Goal: Information Seeking & Learning: Find specific fact

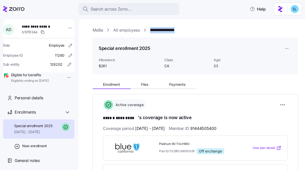
drag, startPoint x: 186, startPoint y: 31, endPoint x: 151, endPoint y: 32, distance: 34.9
click at [151, 32] on div "**********" at bounding box center [194, 30] width 205 height 6
copy link "**********"
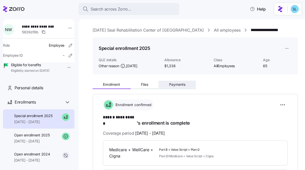
click at [174, 85] on span "Payments" at bounding box center [177, 85] width 16 height 4
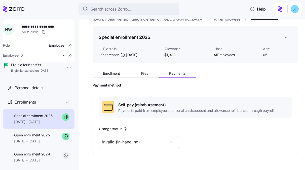
scroll to position [11, 0]
click at [114, 76] on button "Enrollment" at bounding box center [111, 74] width 38 height 8
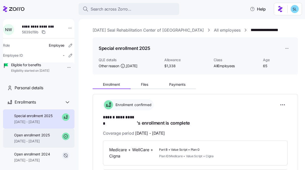
click at [50, 144] on span "01/01/2025 - 08/31/2025" at bounding box center [31, 141] width 35 height 5
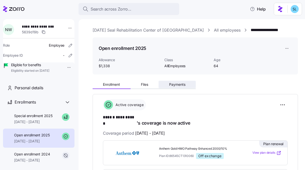
click at [179, 85] on span "Payments" at bounding box center [177, 85] width 16 height 4
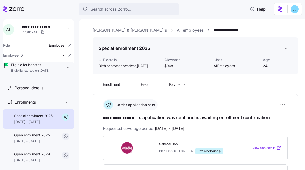
scroll to position [45, 0]
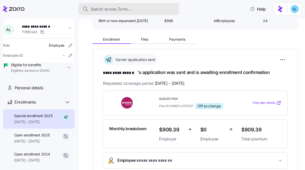
click at [153, 9] on div "Search across Zorro..." at bounding box center [128, 9] width 92 height 6
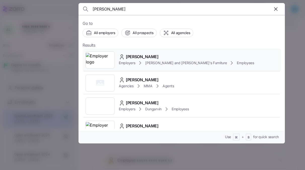
type input "[PERSON_NAME]"
click at [166, 49] on div "MACIE MARTIN Employers Bernie and Phyl's Furniture Employees" at bounding box center [181, 60] width 198 height 23
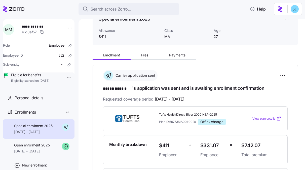
scroll to position [30, 0]
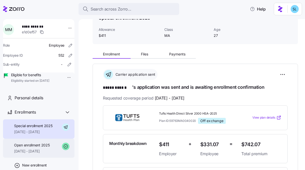
click at [41, 154] on span "08/01/2025 - 08/31/2025" at bounding box center [31, 151] width 35 height 5
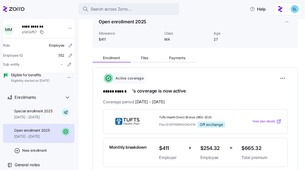
scroll to position [40, 0]
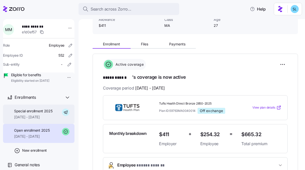
click at [41, 113] on span "Special enrollment 2025" at bounding box center [33, 111] width 38 height 5
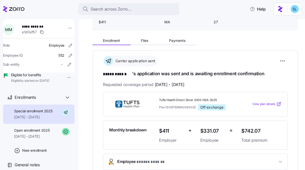
scroll to position [53, 0]
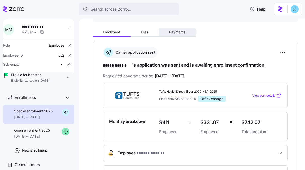
click at [181, 33] on span "Payments" at bounding box center [177, 32] width 16 height 4
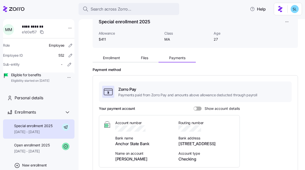
scroll to position [43, 0]
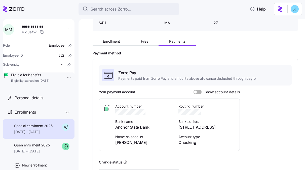
click at [198, 92] on span at bounding box center [199, 92] width 5 height 4
click at [193, 90] on input "Show account details" at bounding box center [193, 90] width 0 height 0
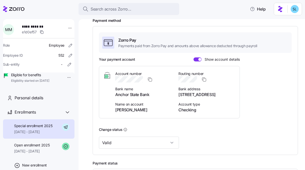
scroll to position [78, 0]
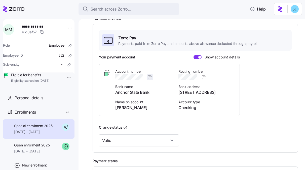
click at [151, 78] on icon "button" at bounding box center [149, 77] width 5 height 5
click at [203, 77] on icon "button" at bounding box center [203, 77] width 5 height 5
click at [130, 109] on span "MACIE MARTIN" at bounding box center [143, 108] width 57 height 6
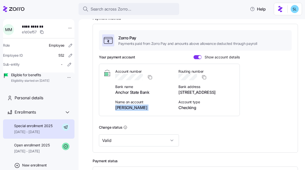
copy span "MACIE MARTIN"
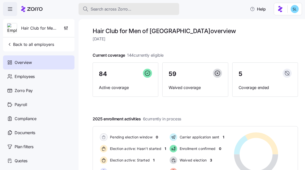
click at [144, 6] on div "Search across Zorro..." at bounding box center [128, 9] width 92 height 6
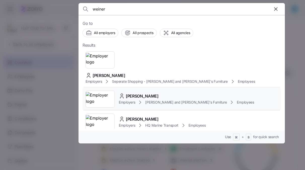
type input "weiner"
click at [155, 93] on span "DANIEL WEINER" at bounding box center [142, 96] width 33 height 6
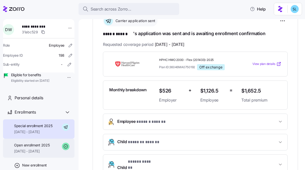
scroll to position [1, 0]
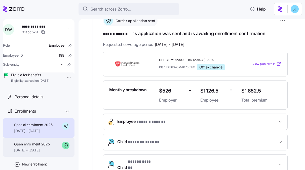
click at [42, 153] on span "08/01/2025 - 08/31/2025" at bounding box center [31, 150] width 35 height 5
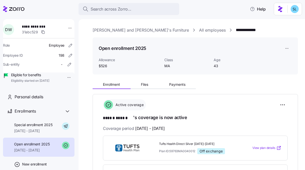
scroll to position [91, 0]
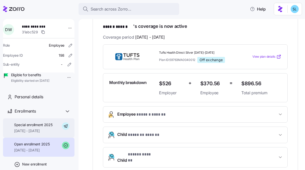
click at [39, 134] on span "09/01/2025 - 12/31/2025" at bounding box center [33, 131] width 38 height 5
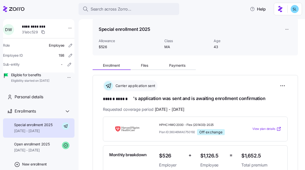
scroll to position [16, 0]
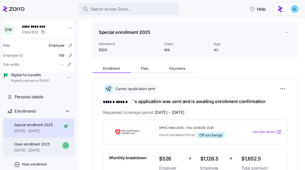
click at [35, 153] on div "Open enrollment 2025 08/01/2025 - 08/31/2025" at bounding box center [31, 147] width 35 height 11
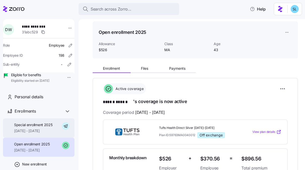
click at [33, 138] on div "Special enrollment 2025 09/01/2025 - 12/31/2025" at bounding box center [38, 128] width 71 height 19
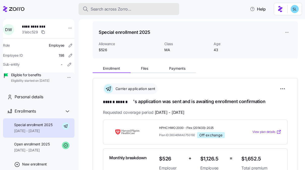
click at [100, 10] on span "Search across Zorro..." at bounding box center [110, 9] width 41 height 6
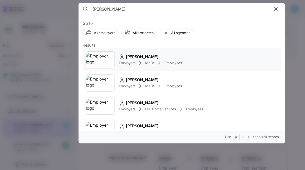
type input "Valerie Pisabaj"
click at [158, 58] on div "Valerie Pisabaj" at bounding box center [150, 57] width 63 height 6
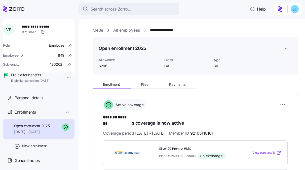
scroll to position [80, 0]
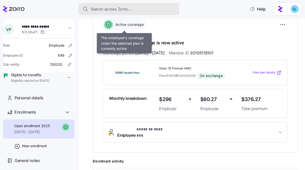
click at [134, 8] on div "Search across Zorro..." at bounding box center [128, 9] width 92 height 6
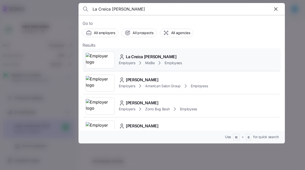
type input "La Creica Craig"
click at [141, 56] on span "La Creica Craig" at bounding box center [151, 57] width 51 height 6
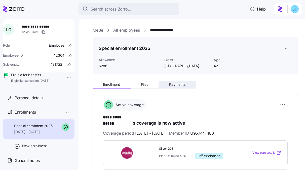
click at [178, 85] on span "Payments" at bounding box center [177, 85] width 16 height 4
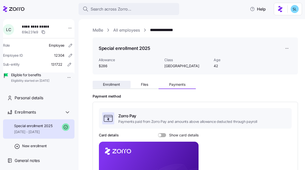
click at [120, 86] on span "Enrollment" at bounding box center [111, 85] width 17 height 4
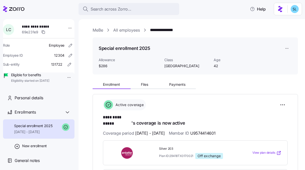
scroll to position [74, 0]
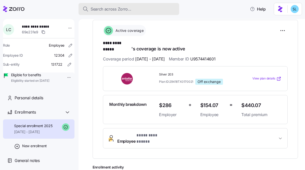
click at [134, 3] on button "Search across Zorro..." at bounding box center [128, 9] width 101 height 12
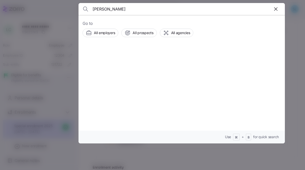
type input "clara arai"
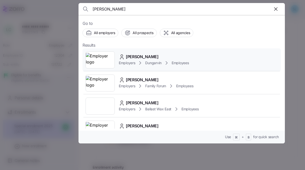
click at [153, 53] on div "Clara Arai Employers Dungarvin Employees" at bounding box center [181, 60] width 198 height 23
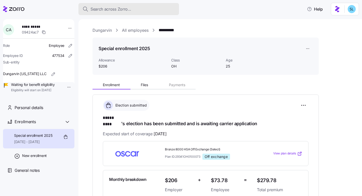
click at [138, 11] on div "Search across Zorro..." at bounding box center [128, 9] width 92 height 6
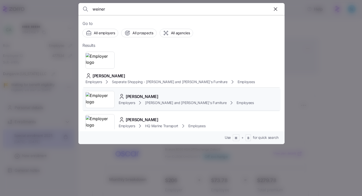
type input "weiner"
click at [145, 88] on div "DANIEL WEINER Employers Bernie and Phyl's Furniture Employees" at bounding box center [181, 99] width 198 height 23
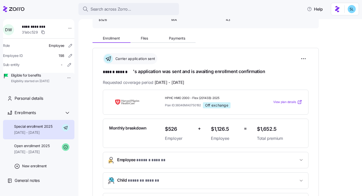
scroll to position [47, 0]
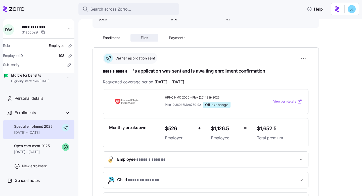
click at [145, 39] on span "Files" at bounding box center [144, 38] width 7 height 4
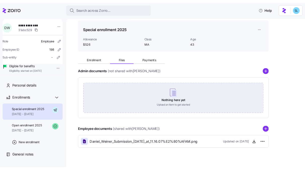
scroll to position [24, 0]
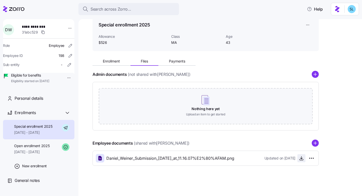
click at [301, 160] on icon "button" at bounding box center [301, 159] width 3 height 1
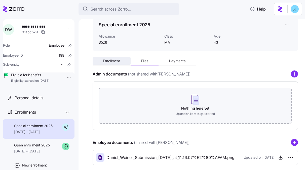
click at [110, 58] on button "Enrollment" at bounding box center [111, 61] width 38 height 8
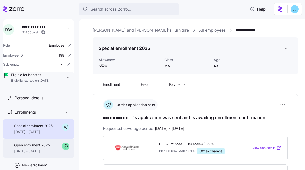
click at [42, 148] on span "Open enrollment 2025" at bounding box center [31, 145] width 35 height 5
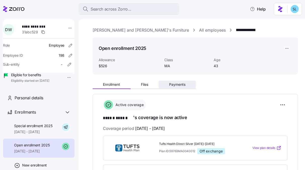
click at [186, 85] on button "Payments" at bounding box center [176, 85] width 37 height 8
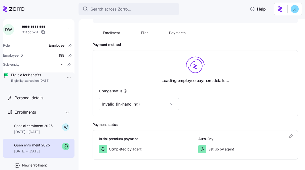
scroll to position [53, 0]
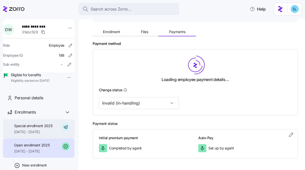
click at [20, 135] on div "Special enrollment 2025 09/01/2025 - 12/31/2025" at bounding box center [33, 129] width 38 height 11
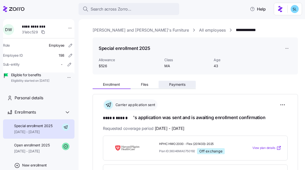
click at [181, 84] on span "Payments" at bounding box center [177, 85] width 16 height 4
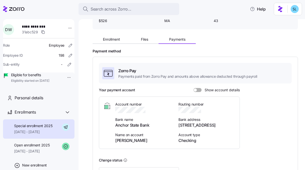
scroll to position [45, 0]
click at [198, 91] on span at bounding box center [199, 90] width 5 height 4
click at [193, 88] on input "Show account details" at bounding box center [193, 88] width 0 height 0
click at [109, 41] on span "Enrollment" at bounding box center [111, 39] width 17 height 4
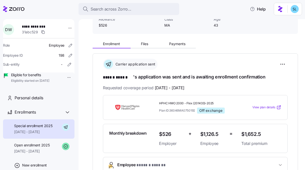
scroll to position [61, 0]
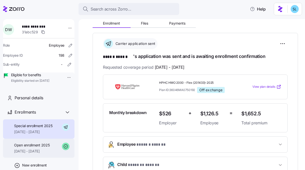
click at [36, 154] on span "08/01/2025 - 08/31/2025" at bounding box center [31, 151] width 35 height 5
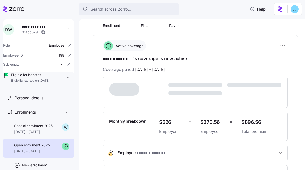
scroll to position [69, 0]
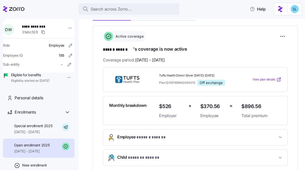
click at [245, 106] on span "$896.56" at bounding box center [261, 107] width 40 height 8
copy span "$896.56"
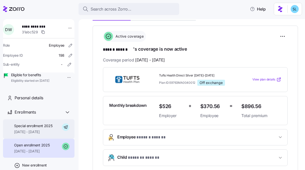
click at [36, 129] on span "Special enrollment 2025" at bounding box center [33, 126] width 38 height 5
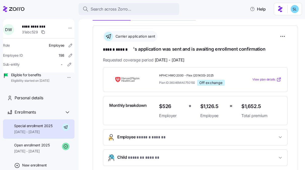
click at [244, 105] on span "$1,652.5" at bounding box center [261, 107] width 40 height 8
copy span "$1,652.5"
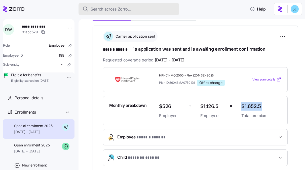
click at [139, 9] on div "Search across Zorro..." at bounding box center [128, 9] width 92 height 6
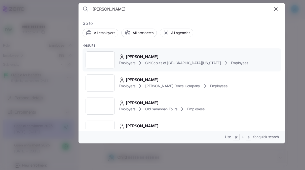
type input "catherine gilles"
click at [153, 52] on div "Catherine Gillespie Employers Girl Scouts of Historic Georgia Employees" at bounding box center [181, 60] width 198 height 23
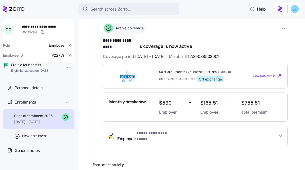
scroll to position [47, 0]
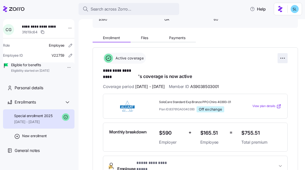
click at [277, 61] on html "**********" at bounding box center [152, 83] width 305 height 167
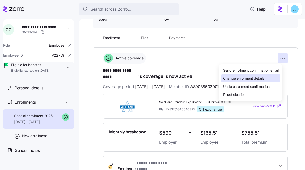
click at [269, 76] on div "Change enrollment details" at bounding box center [250, 79] width 59 height 8
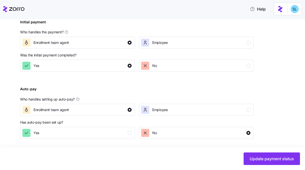
scroll to position [193, 0]
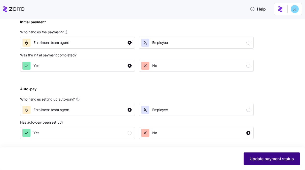
click at [278, 164] on button "Update payment status" at bounding box center [271, 159] width 56 height 13
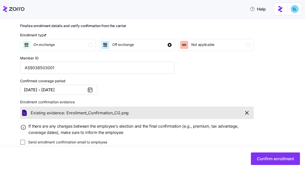
scroll to position [68, 0]
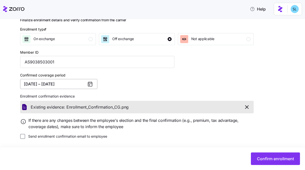
click at [78, 85] on button "08/01/2025 – 12/31/2025" at bounding box center [58, 84] width 77 height 10
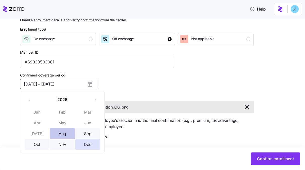
click at [67, 130] on button "Aug" at bounding box center [62, 134] width 25 height 11
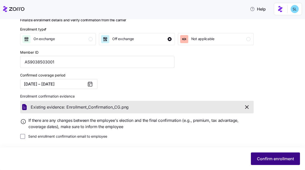
click at [269, 161] on span "Confirm enrollment" at bounding box center [275, 159] width 37 height 6
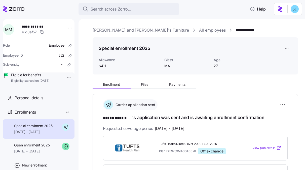
scroll to position [13, 0]
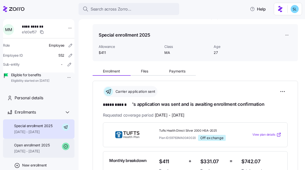
click at [46, 154] on span "[DATE] - [DATE]" at bounding box center [31, 151] width 35 height 5
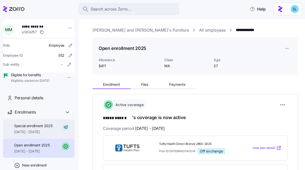
click at [43, 135] on span "09/01/2025 - 12/31/2025" at bounding box center [33, 132] width 38 height 5
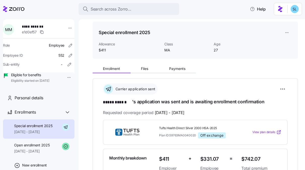
scroll to position [25, 0]
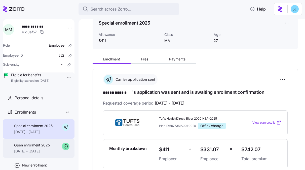
click at [29, 148] on span "Open enrollment 2025" at bounding box center [31, 145] width 35 height 5
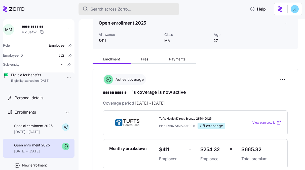
click at [148, 7] on div "Search across Zorro..." at bounding box center [128, 9] width 92 height 6
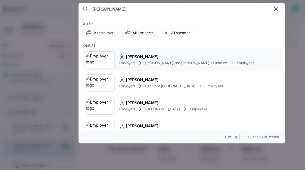
type input "ANNE CASSIDY"
click at [150, 56] on span "ANNE CASSIDY" at bounding box center [142, 57] width 33 height 6
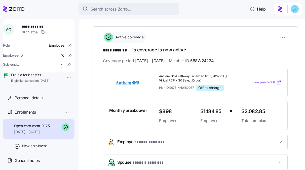
scroll to position [62, 0]
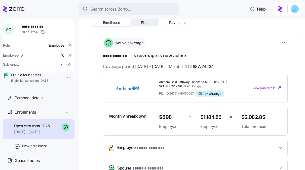
click at [146, 23] on span "Files" at bounding box center [144, 23] width 7 height 4
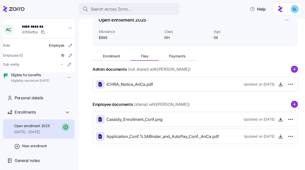
scroll to position [32, 0]
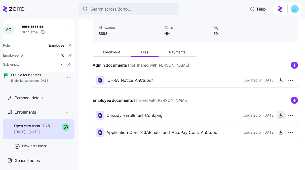
click at [278, 117] on icon "button" at bounding box center [280, 115] width 5 height 5
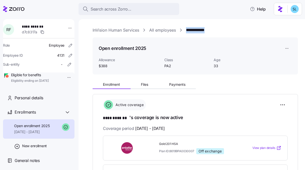
drag, startPoint x: 218, startPoint y: 30, endPoint x: 185, endPoint y: 31, distance: 33.2
click at [185, 31] on div "**********" at bounding box center [194, 30] width 205 height 6
copy link "**********"
click at [277, 104] on html "**********" at bounding box center [152, 83] width 305 height 167
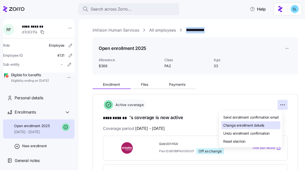
click at [274, 123] on div "Change enrollment details" at bounding box center [250, 126] width 59 height 8
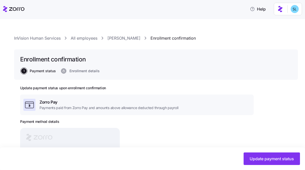
scroll to position [105, 0]
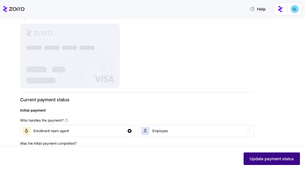
click at [263, 162] on span "Update payment status" at bounding box center [271, 159] width 44 height 6
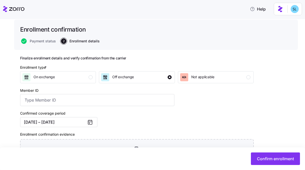
scroll to position [91, 0]
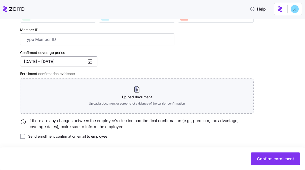
click at [58, 63] on button "01/01/2025 – 12/31/2025" at bounding box center [58, 62] width 77 height 10
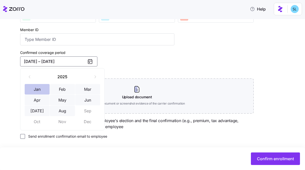
click at [40, 89] on button "Jan" at bounding box center [37, 89] width 25 height 11
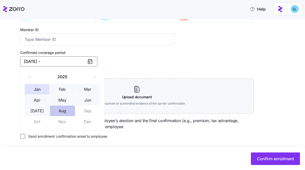
click at [62, 112] on button "Aug" at bounding box center [62, 111] width 25 height 11
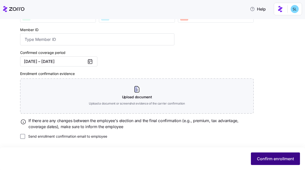
click at [267, 159] on span "Confirm enrollment" at bounding box center [275, 159] width 37 height 6
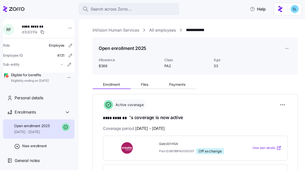
click at [110, 32] on link "InVision Human Services" at bounding box center [115, 30] width 46 height 6
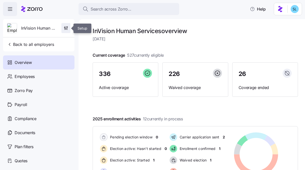
click at [66, 30] on icon "button" at bounding box center [65, 28] width 5 height 5
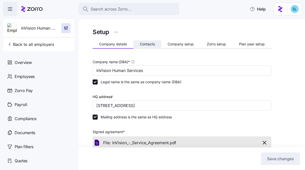
click at [145, 46] on button "Contacts" at bounding box center [147, 44] width 28 height 8
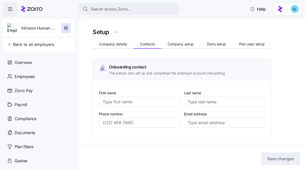
type input "Ray"
type input "Herron"
type input "rherron@invisionhs.org"
type input "Raymond"
type input "Herron"
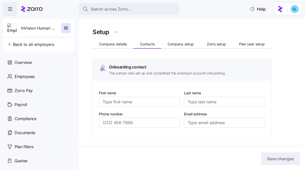
type input "rherron@invisionhs.org"
type input "Tara"
type input "Moore"
type input "tmoore@invisionhs.org"
type input "JR"
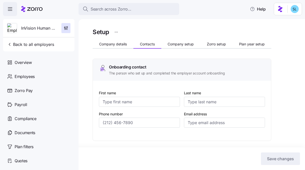
type input "Horne"
type input "jhorne@invisionhs.org"
type input "(412) 498-0746"
type input "(412) 779-4951"
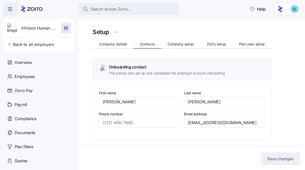
type input "(724) 933-2972"
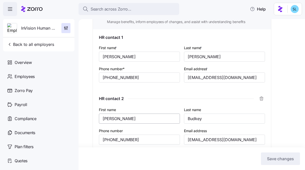
scroll to position [240, 0]
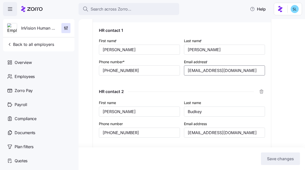
click at [202, 73] on input "tmoore@invisionhs.org" at bounding box center [224, 71] width 81 height 10
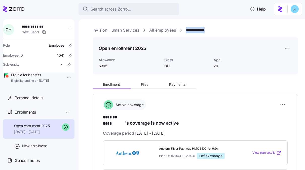
drag, startPoint x: 216, startPoint y: 32, endPoint x: 185, endPoint y: 31, distance: 30.7
click at [185, 31] on div "**********" at bounding box center [194, 30] width 205 height 6
copy link "**********"
click at [277, 104] on html "**********" at bounding box center [152, 83] width 305 height 167
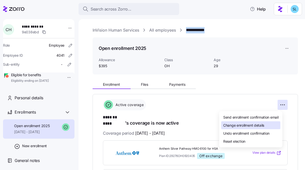
click at [269, 124] on div "Change enrollment details" at bounding box center [250, 126] width 59 height 8
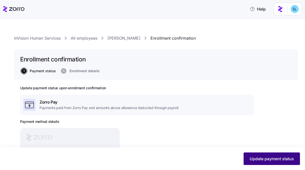
click at [277, 160] on span "Update payment status" at bounding box center [271, 159] width 44 height 6
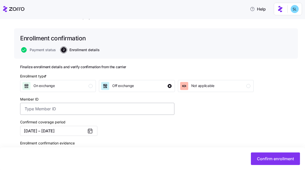
scroll to position [91, 0]
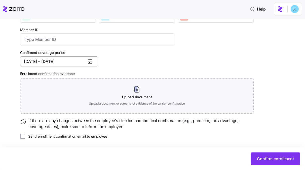
click at [58, 61] on button "[DATE] – [DATE]" at bounding box center [58, 62] width 77 height 10
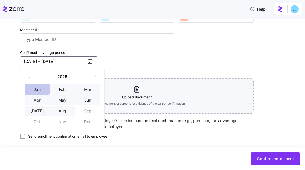
click at [44, 90] on button "Jan" at bounding box center [37, 89] width 25 height 11
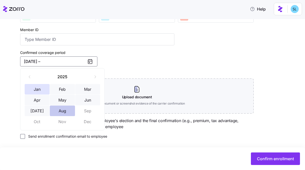
click at [62, 111] on button "Aug" at bounding box center [62, 111] width 25 height 11
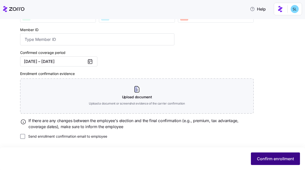
click at [264, 160] on span "Confirm enrollment" at bounding box center [275, 159] width 37 height 6
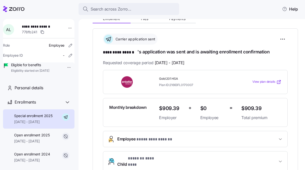
scroll to position [52, 0]
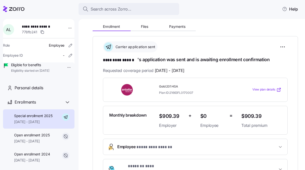
click at [152, 31] on div "**********" at bounding box center [194, 168] width 205 height 295
click at [151, 27] on button "Files" at bounding box center [144, 27] width 28 height 8
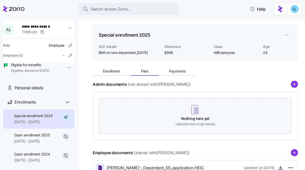
scroll to position [13, 0]
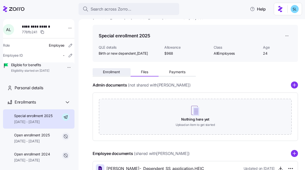
click at [117, 75] on button "Enrollment" at bounding box center [111, 72] width 38 height 8
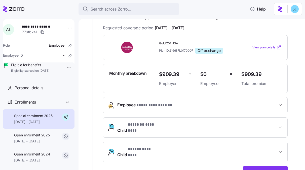
scroll to position [102, 0]
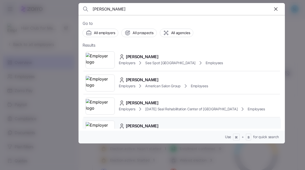
type input "[PERSON_NAME]"
click at [162, 120] on div "[PERSON_NAME] Employers [PERSON_NAME] and [PERSON_NAME]'s Furniture Employees" at bounding box center [181, 129] width 198 height 23
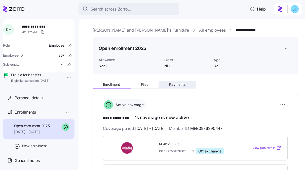
click at [174, 85] on span "Payments" at bounding box center [177, 85] width 16 height 4
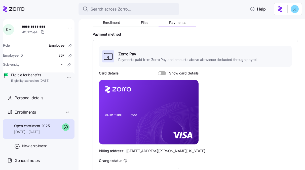
scroll to position [33, 0]
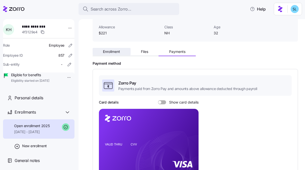
click at [117, 54] on button "Enrollment" at bounding box center [111, 52] width 38 height 8
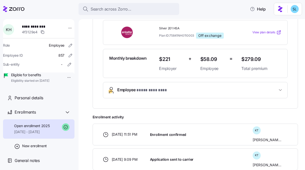
scroll to position [126, 0]
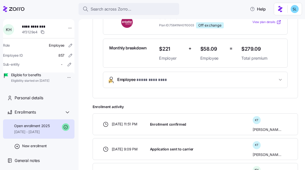
click at [158, 84] on button "Employee * **** ******** *" at bounding box center [195, 80] width 184 height 16
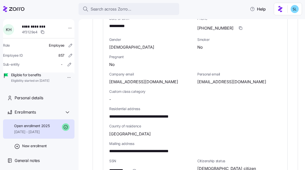
scroll to position [257, 0]
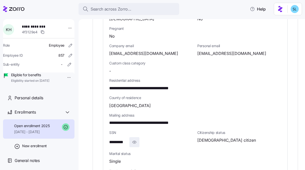
click at [134, 143] on icon "button" at bounding box center [134, 142] width 5 height 6
click at [161, 127] on div "**********" at bounding box center [195, 119] width 176 height 17
click at [164, 123] on span "**********" at bounding box center [150, 123] width 83 height 6
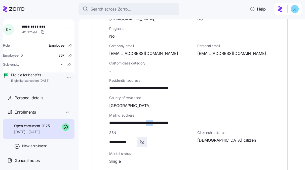
copy span "*****"
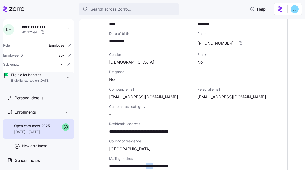
scroll to position [209, 0]
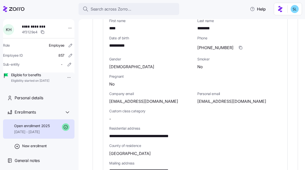
click at [124, 46] on span "**********" at bounding box center [119, 46] width 21 height 6
copy span "****"
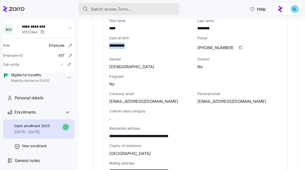
click at [144, 11] on div "Search across Zorro..." at bounding box center [128, 9] width 92 height 6
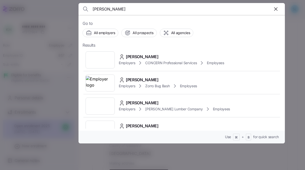
type input "Harry James, Jr."
click at [142, 57] on span "Harry James, Jr." at bounding box center [142, 57] width 33 height 6
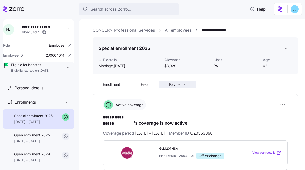
click at [174, 88] on button "Payments" at bounding box center [176, 85] width 37 height 8
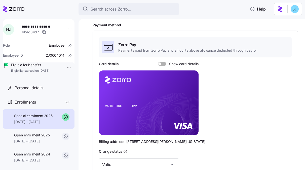
scroll to position [152, 0]
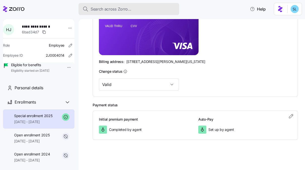
click at [100, 10] on span "Search across Zorro..." at bounding box center [110, 9] width 41 height 6
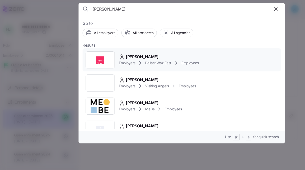
type input "Deanna Sieg"
click at [139, 56] on span "Deanna Sieg" at bounding box center [142, 57] width 33 height 6
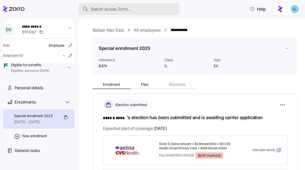
click at [151, 6] on div "Search across Zorro..." at bounding box center [128, 9] width 92 height 6
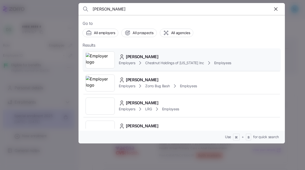
type input "daniel wie"
click at [170, 55] on div "Daniel Wiener" at bounding box center [175, 57] width 112 height 6
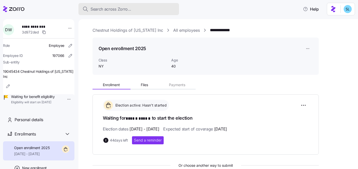
click at [142, 12] on button "Search across Zorro..." at bounding box center [128, 9] width 101 height 12
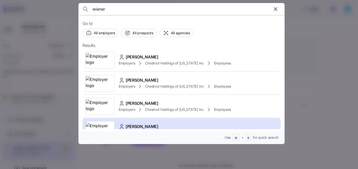
click at [128, 11] on input "wiener" at bounding box center [156, 9] width 129 height 12
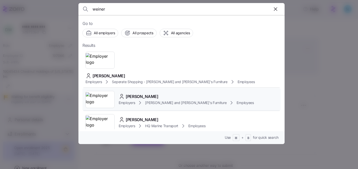
type input "weiner"
click at [144, 93] on span "DANIEL WEINER" at bounding box center [142, 96] width 33 height 6
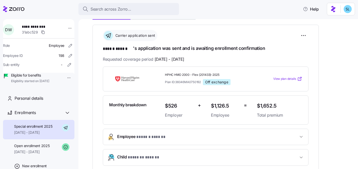
scroll to position [70, 0]
click at [150, 137] on span "* ****** ****** *" at bounding box center [152, 136] width 33 height 6
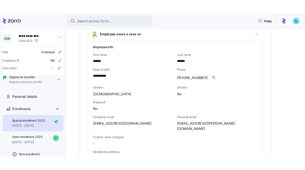
scroll to position [189, 0]
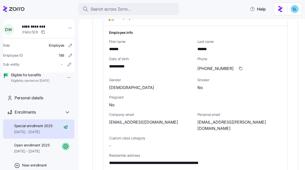
click at [121, 160] on span "**********" at bounding box center [169, 163] width 121 height 6
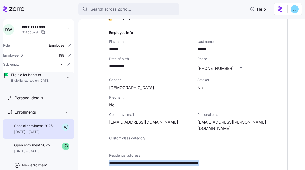
click at [121, 160] on span "**********" at bounding box center [169, 163] width 121 height 6
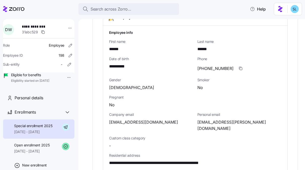
drag, startPoint x: 123, startPoint y: 157, endPoint x: 114, endPoint y: 157, distance: 8.6
click at [122, 160] on span "**********" at bounding box center [169, 163] width 121 height 6
drag, startPoint x: 108, startPoint y: 157, endPoint x: 209, endPoint y: 156, distance: 100.5
click at [209, 156] on div "**********" at bounding box center [195, 157] width 184 height 262
copy span "**********"
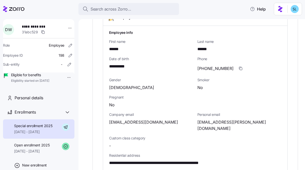
click at [217, 123] on span "weiner.daniel@yahoo.com" at bounding box center [239, 125] width 84 height 13
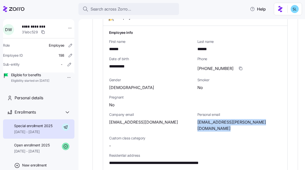
click at [217, 123] on span "weiner.daniel@yahoo.com" at bounding box center [239, 125] width 84 height 13
copy span "daniel"
click at [239, 69] on icon "button" at bounding box center [241, 69] width 4 height 4
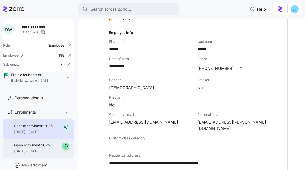
click at [46, 154] on span "08/01/2025 - 08/31/2025" at bounding box center [31, 151] width 35 height 5
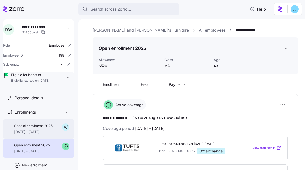
click at [48, 129] on span "Special enrollment 2025" at bounding box center [33, 126] width 38 height 5
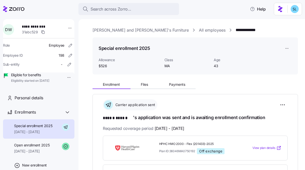
click at [180, 143] on span "HPHC HMO 2000 - Flex (201433)-2025" at bounding box center [198, 144] width 78 height 4
copy span "HPHC HMO 2000 - Flex (201433)-2025"
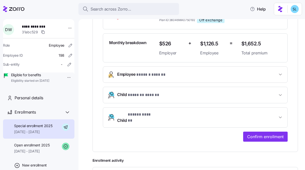
scroll to position [132, 0]
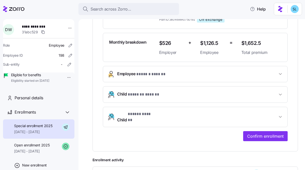
click at [153, 82] on div "**********" at bounding box center [195, 97] width 185 height 62
click at [153, 75] on span "* ****** ****** *" at bounding box center [152, 74] width 33 height 6
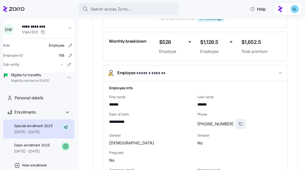
scroll to position [133, 0]
click at [239, 123] on icon "button" at bounding box center [241, 124] width 4 height 4
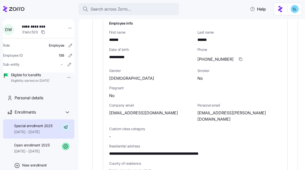
scroll to position [203, 0]
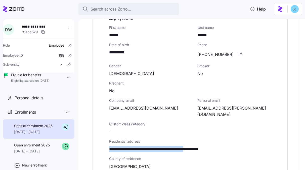
drag, startPoint x: 109, startPoint y: 142, endPoint x: 210, endPoint y: 143, distance: 100.5
click at [210, 146] on span "**********" at bounding box center [169, 149] width 121 height 6
copy span "**********"
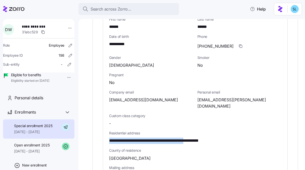
scroll to position [212, 0]
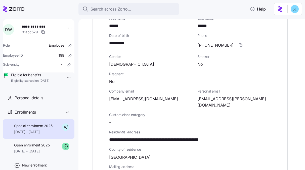
click at [132, 155] on span "Bristol County" at bounding box center [129, 158] width 41 height 6
copy span "County"
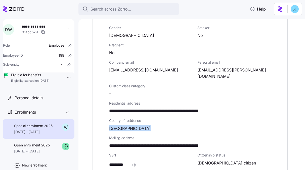
click at [210, 126] on div "Bristol County" at bounding box center [195, 129] width 172 height 6
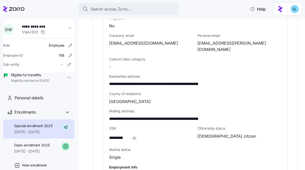
scroll to position [268, 0]
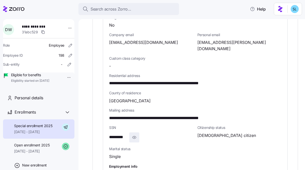
click at [136, 135] on icon "button" at bounding box center [134, 138] width 5 height 6
click at [124, 134] on span "**********" at bounding box center [121, 137] width 25 height 6
copy span "****"
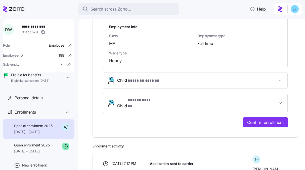
scroll to position [408, 0]
click at [151, 79] on button "Child * ******* ****** *" at bounding box center [195, 81] width 184 height 16
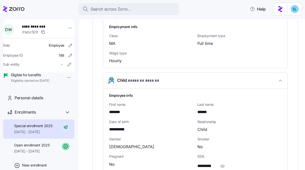
click at [126, 127] on span "**********" at bounding box center [119, 130] width 20 height 6
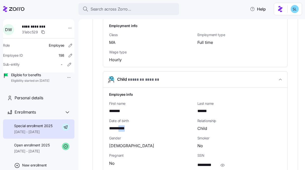
scroll to position [418, 0]
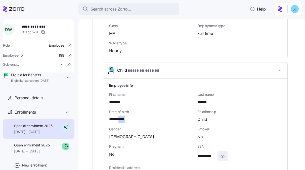
click at [222, 154] on icon "button" at bounding box center [222, 157] width 5 height 6
click at [208, 153] on span "**********" at bounding box center [210, 156] width 26 height 6
copy span "**"
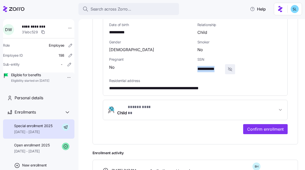
scroll to position [521, 0]
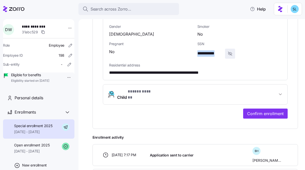
click at [135, 90] on button "Child * ***** ****** *" at bounding box center [195, 95] width 184 height 20
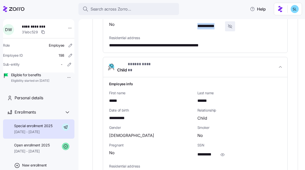
scroll to position [549, 0]
click at [224, 150] on span "button" at bounding box center [223, 155] width 10 height 10
click at [205, 152] on span "**********" at bounding box center [209, 155] width 24 height 6
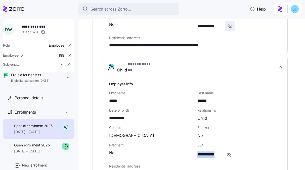
copy span "**"
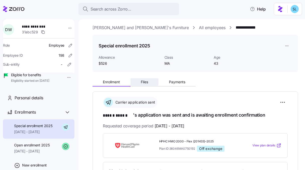
scroll to position [0, 0]
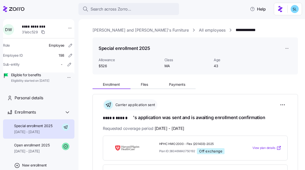
click at [181, 143] on span "HPHC HMO 2000 - Flex (201433)-2025" at bounding box center [198, 144] width 78 height 4
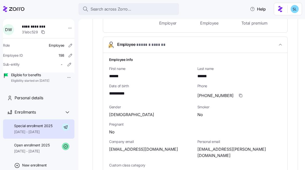
scroll to position [162, 0]
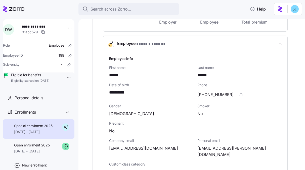
click at [208, 150] on span "weiner.daniel@yahoo.com" at bounding box center [239, 152] width 84 height 13
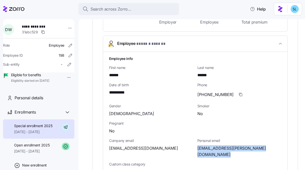
click at [208, 150] on span "weiner.daniel@yahoo.com" at bounding box center [239, 152] width 84 height 13
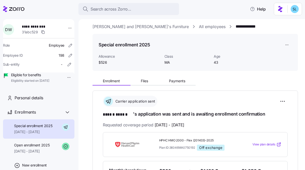
scroll to position [0, 0]
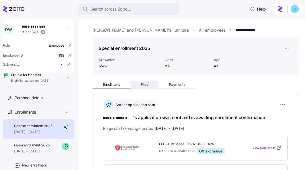
click at [153, 83] on button "Files" at bounding box center [144, 85] width 28 height 8
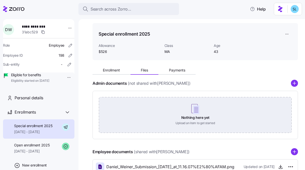
scroll to position [49, 0]
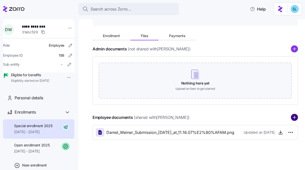
click at [291, 120] on circle "add icon" at bounding box center [294, 118] width 7 height 7
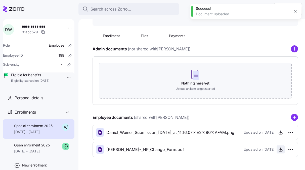
click at [279, 150] on icon "button" at bounding box center [280, 150] width 2 height 1
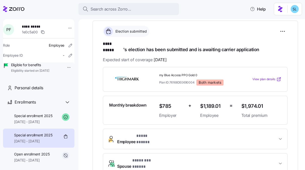
scroll to position [80, 0]
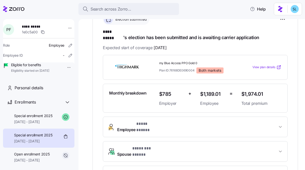
click at [191, 121] on span "Employee * **** ***** *" at bounding box center [197, 127] width 160 height 12
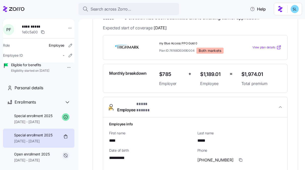
scroll to position [164, 0]
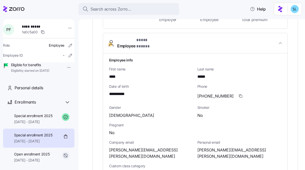
click at [123, 91] on span "**********" at bounding box center [119, 94] width 21 height 6
copy span "****"
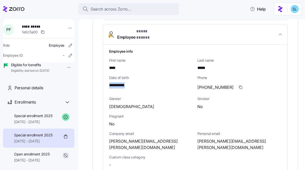
scroll to position [201, 0]
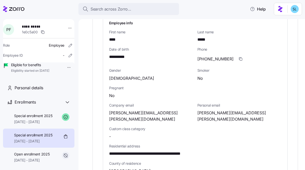
click at [183, 151] on span "**********" at bounding box center [159, 154] width 100 height 6
copy span "*****"
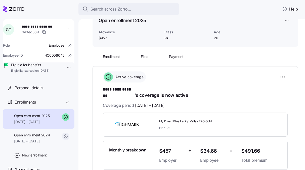
scroll to position [87, 0]
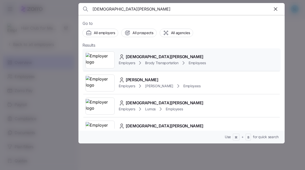
type input "[DEMOGRAPHIC_DATA][PERSON_NAME]"
click at [151, 56] on span "[DEMOGRAPHIC_DATA][PERSON_NAME]" at bounding box center [165, 57] width 78 height 6
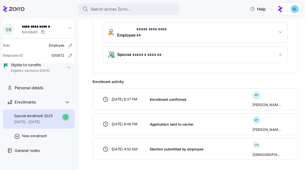
scroll to position [179, 0]
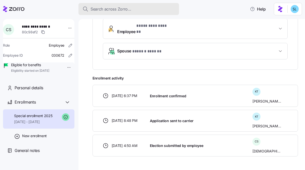
click at [115, 10] on span "Search across Zorro..." at bounding box center [110, 9] width 41 height 6
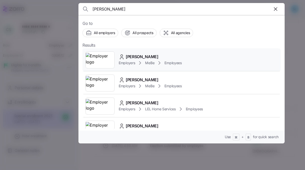
type input "[PERSON_NAME]"
click at [145, 52] on div "[PERSON_NAME] Employers MeBe Employees" at bounding box center [181, 60] width 198 height 23
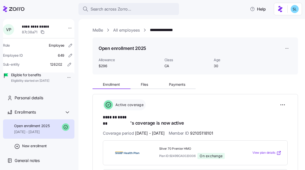
click at [213, 130] on span "92105118101" at bounding box center [201, 133] width 23 height 6
copy span "92105118101"
click at [193, 89] on div "Enrollment Files Payments" at bounding box center [143, 86] width 103 height 8
click at [190, 88] on button "Payments" at bounding box center [176, 85] width 37 height 8
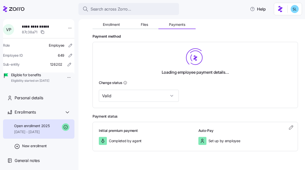
scroll to position [71, 0]
